Goal: Task Accomplishment & Management: Use online tool/utility

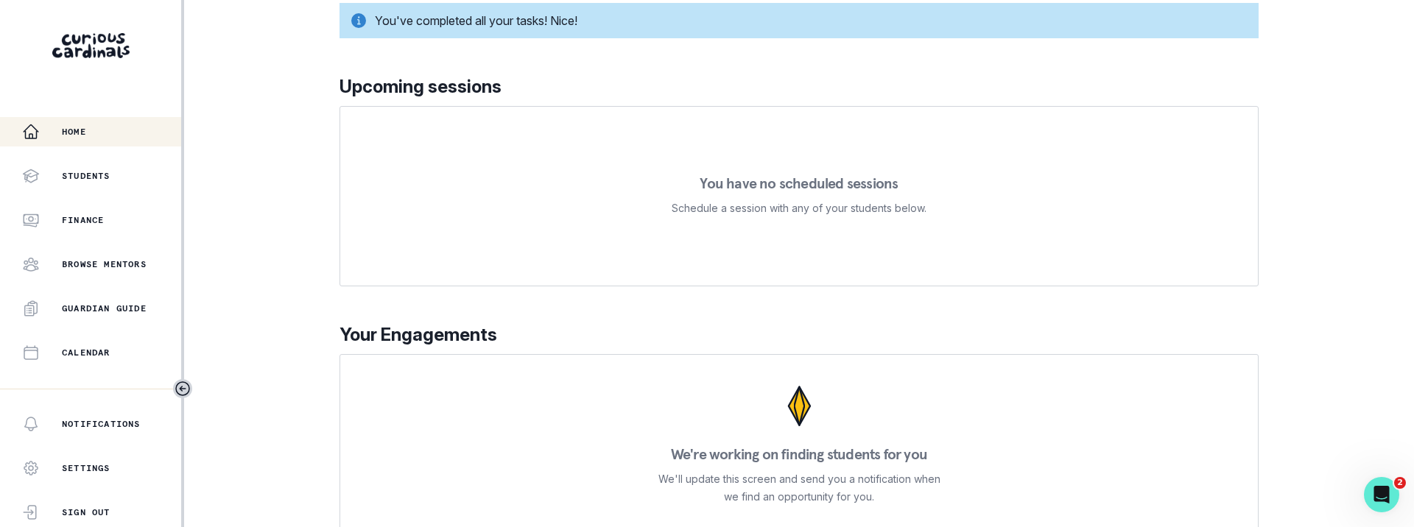
scroll to position [375, 0]
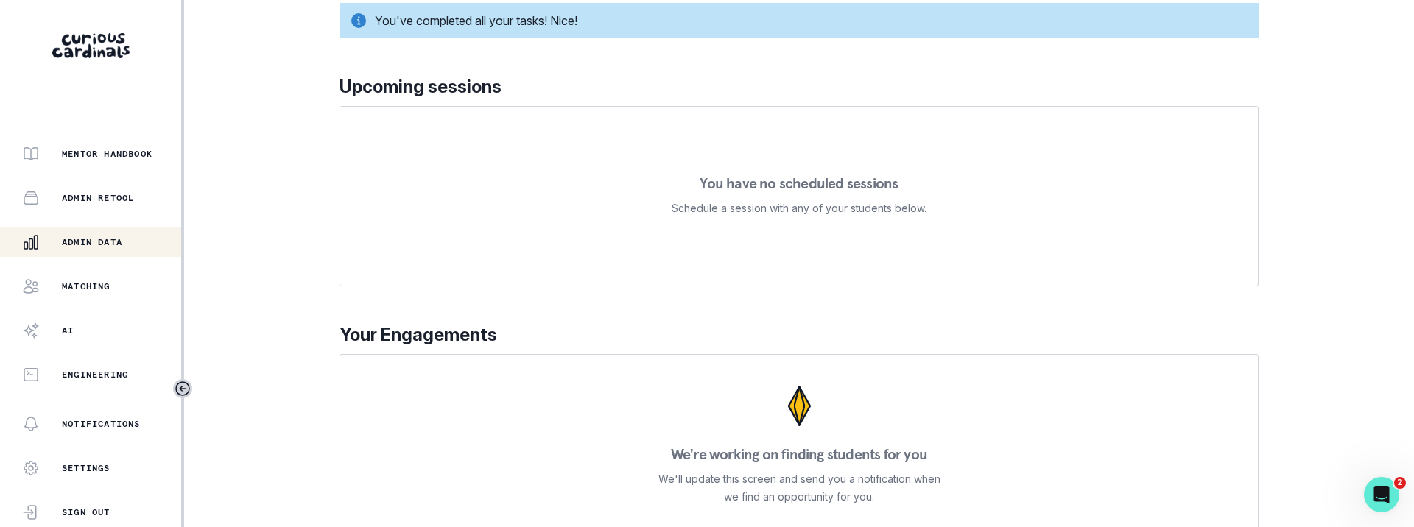
click at [82, 247] on p "Admin Data" at bounding box center [92, 242] width 60 height 12
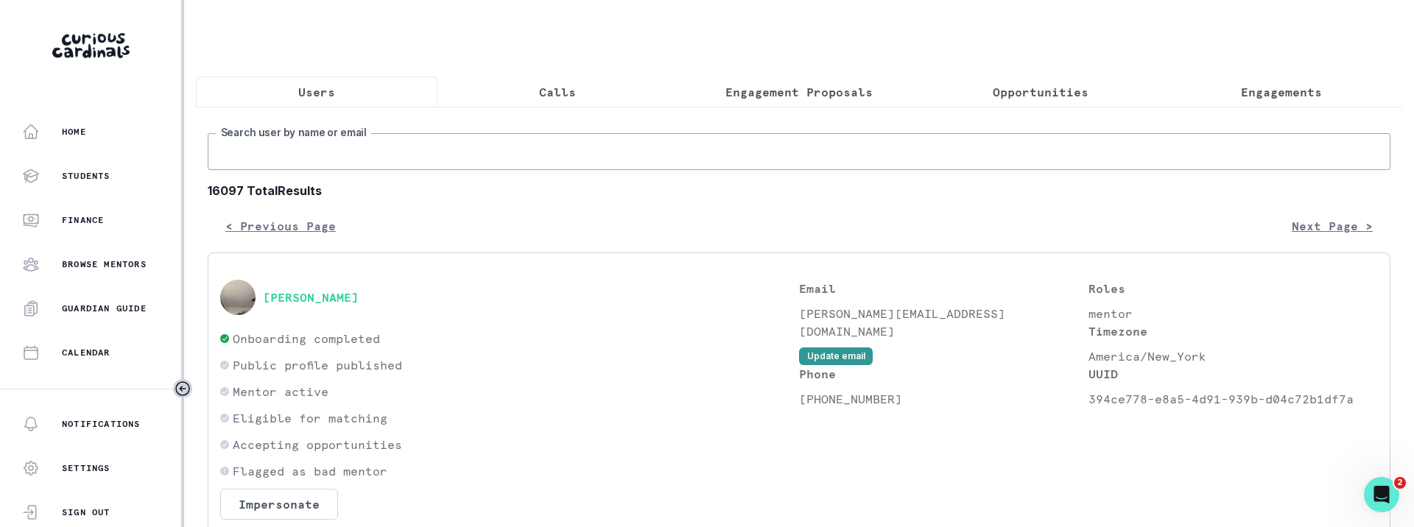
click at [484, 165] on input "Search user by name or email" at bounding box center [799, 151] width 1182 height 37
paste input "[PERSON_NAME]"
type input "[PERSON_NAME]"
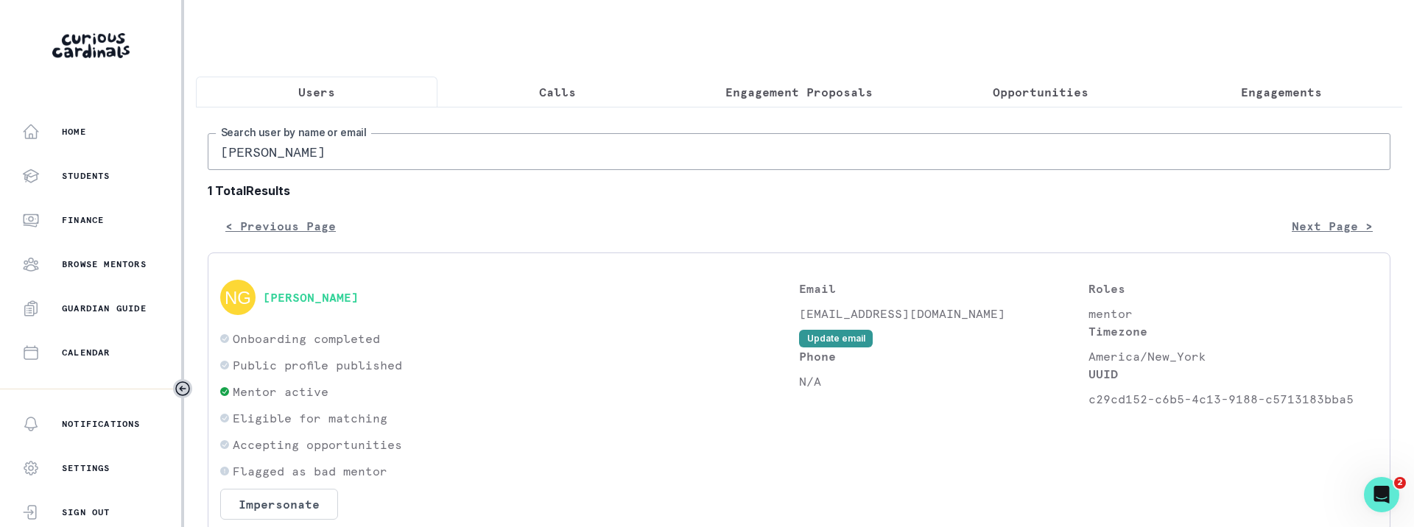
scroll to position [1, 0]
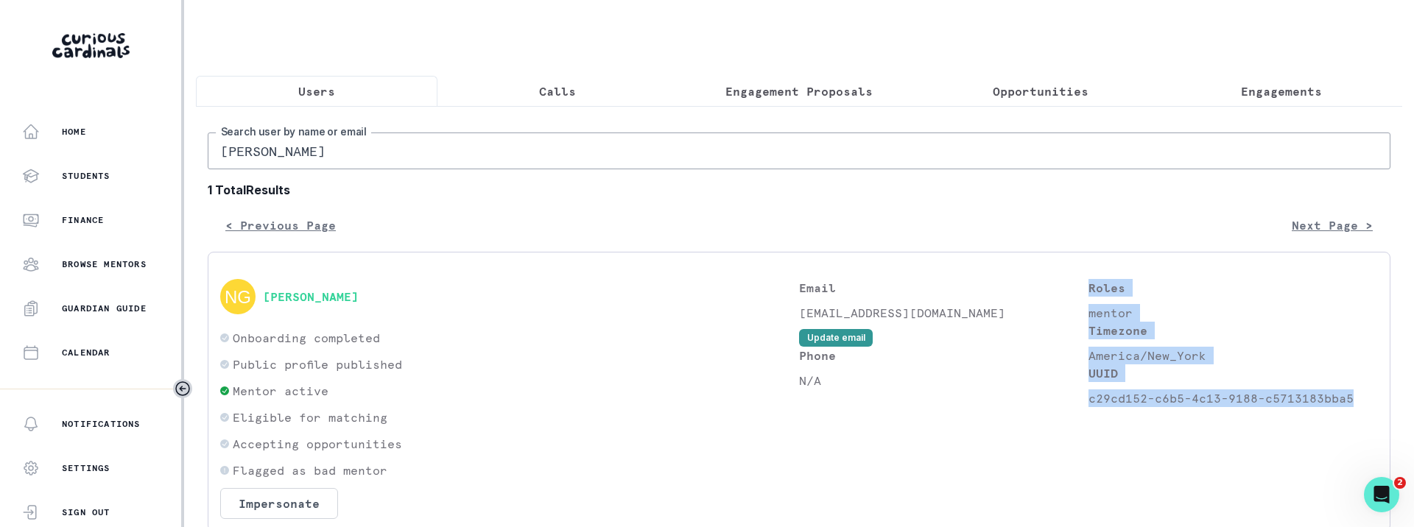
drag, startPoint x: 1349, startPoint y: 398, endPoint x: 1087, endPoint y: 401, distance: 262.1
click at [1087, 370] on div "Email [EMAIL_ADDRESS][DOMAIN_NAME] Update email Phone N/A Roles mentor Timezone…" at bounding box center [1088, 399] width 579 height 240
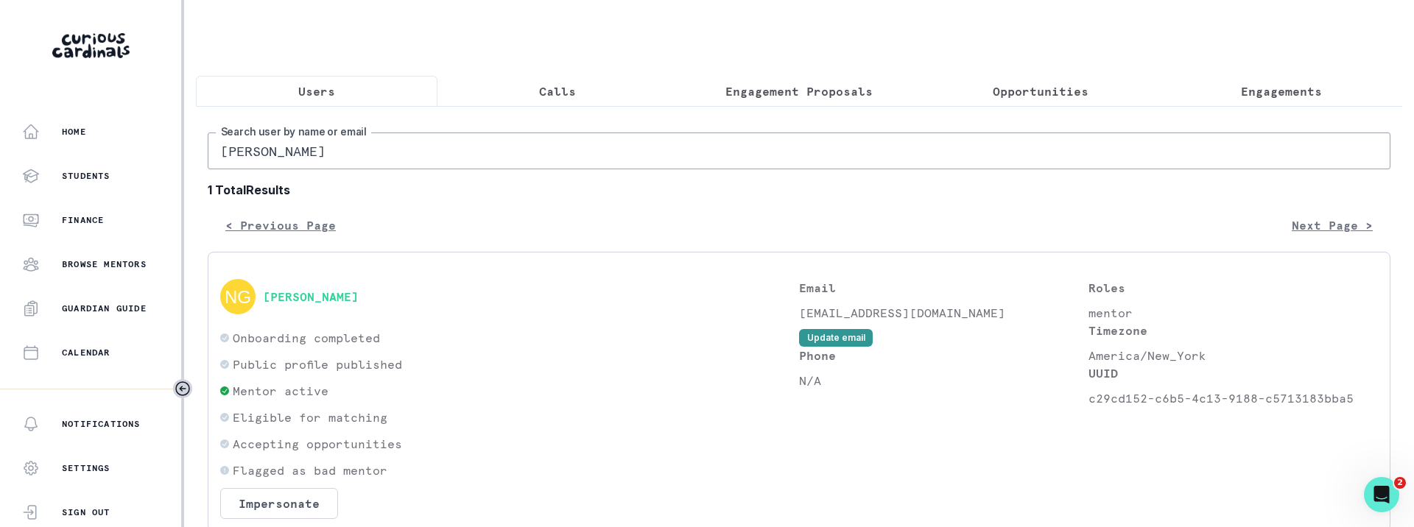
click at [1090, 370] on p "c29cd152-c6b5-4c13-9188-c5713183bba5" at bounding box center [1232, 398] width 289 height 18
drag, startPoint x: 1090, startPoint y: 401, endPoint x: 1333, endPoint y: 393, distance: 243.1
click at [1333, 370] on p "c29cd152-c6b5-4c13-9188-c5713183bba5" at bounding box center [1232, 398] width 289 height 18
copy p "c29cd152-c6b5-4c13-9188-c5713183bba5"
click at [297, 370] on button "Impersonate" at bounding box center [279, 503] width 118 height 31
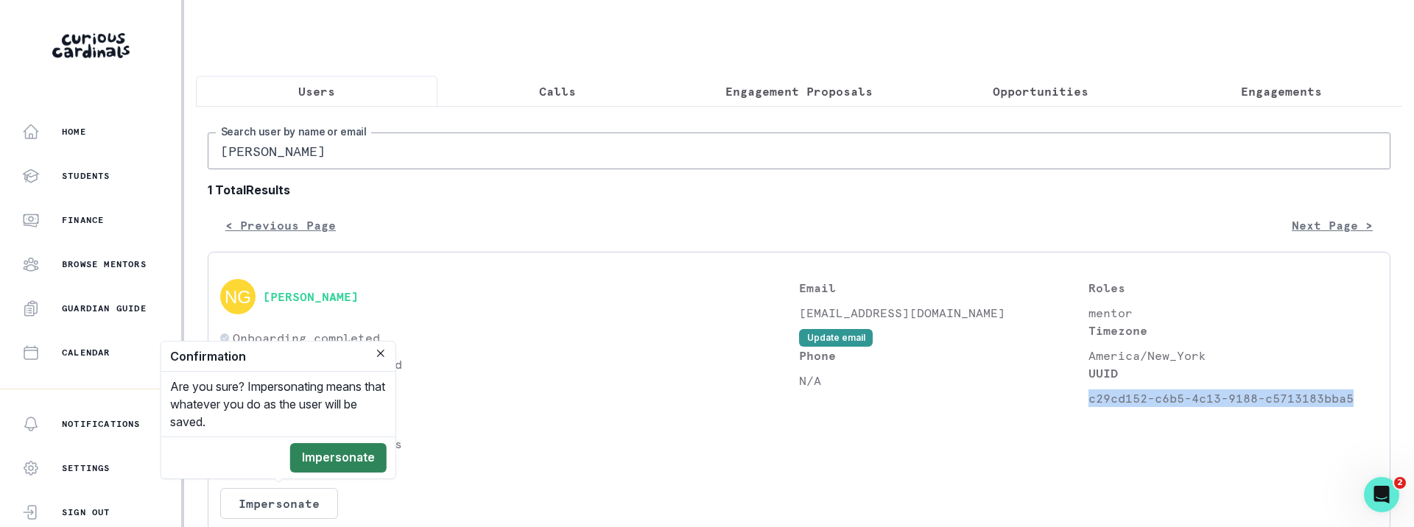
click at [368, 370] on button "Impersonate" at bounding box center [338, 457] width 96 height 29
